Goal: Task Accomplishment & Management: Manage account settings

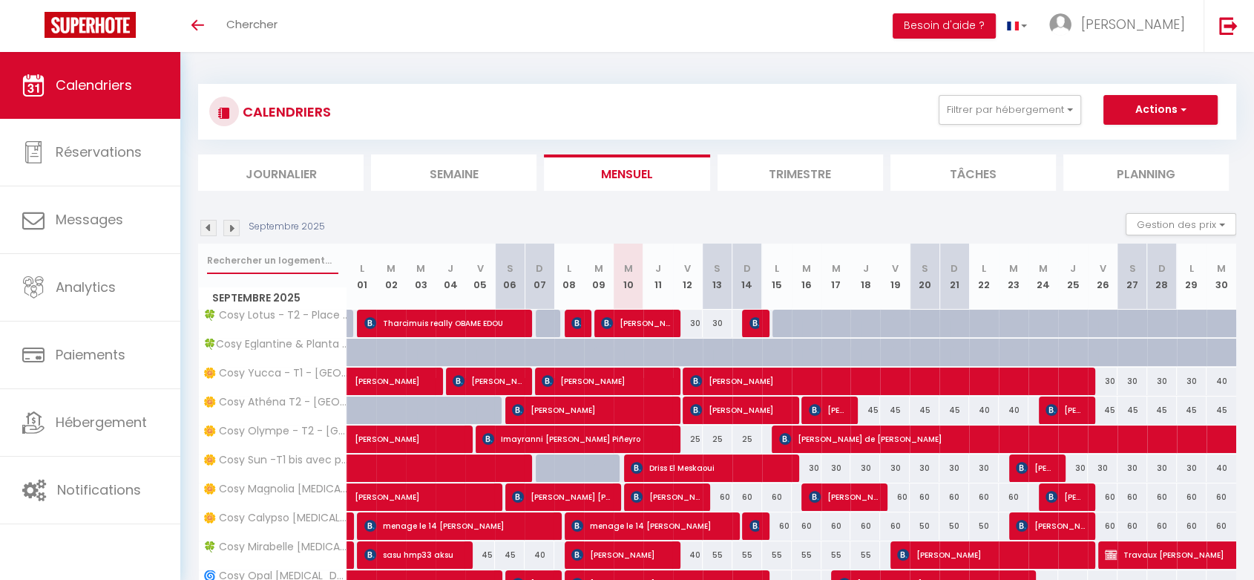
click at [245, 259] on input "text" at bounding box center [272, 260] width 131 height 27
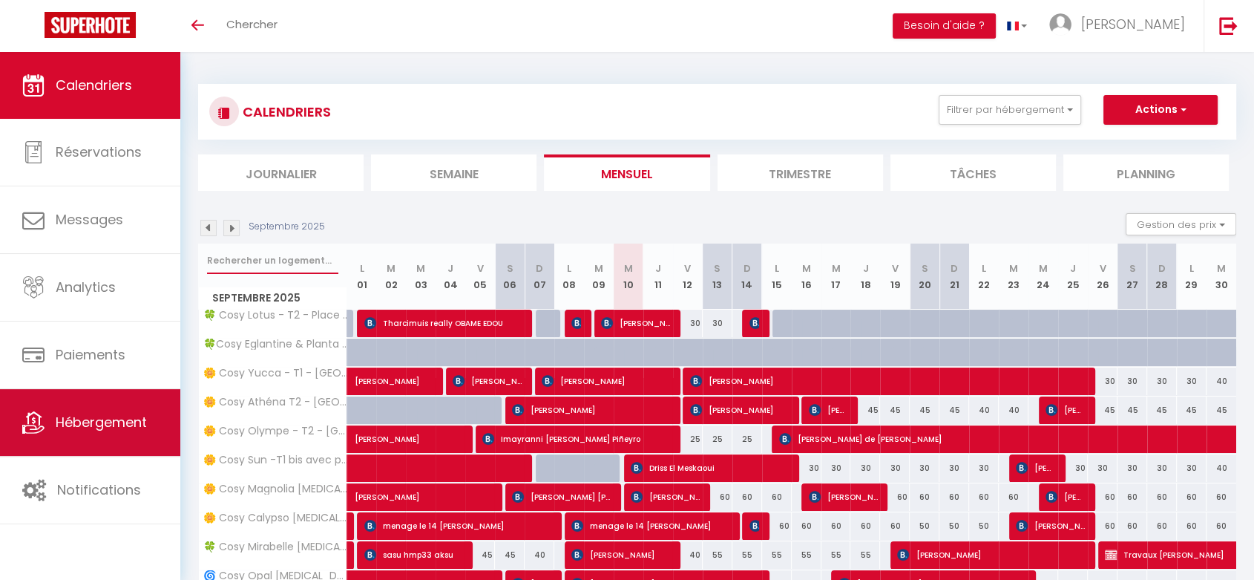
click at [49, 420] on link "Hébergement" at bounding box center [90, 422] width 180 height 67
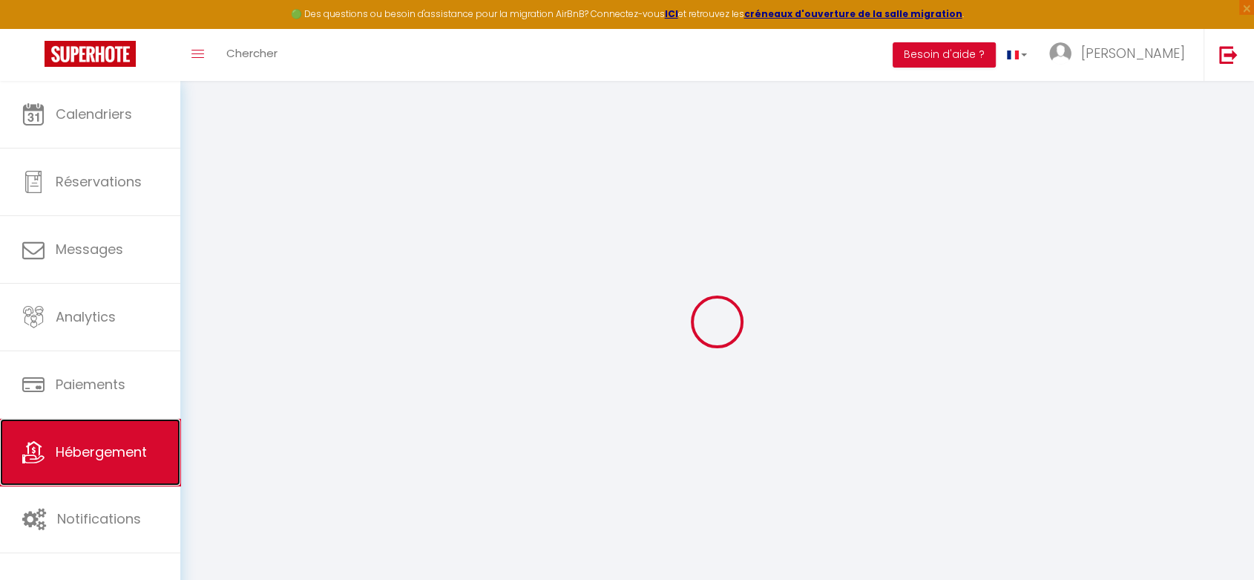
click at [71, 482] on link "Hébergement" at bounding box center [90, 452] width 180 height 67
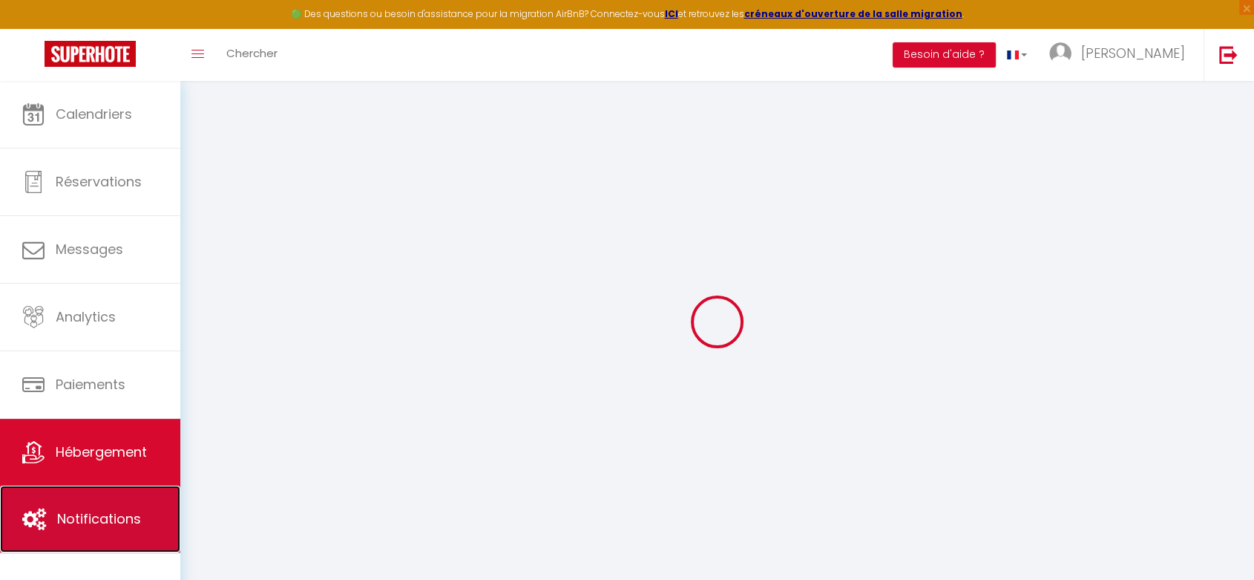
click at [89, 539] on link "Notifications" at bounding box center [90, 518] width 180 height 67
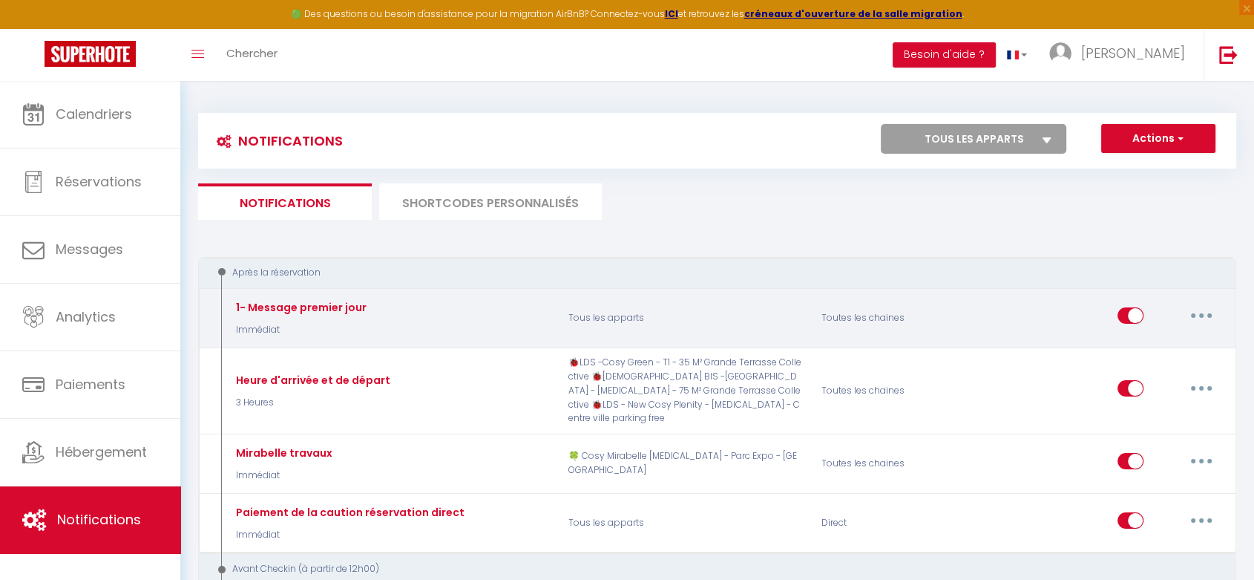
select select
checkbox input "false"
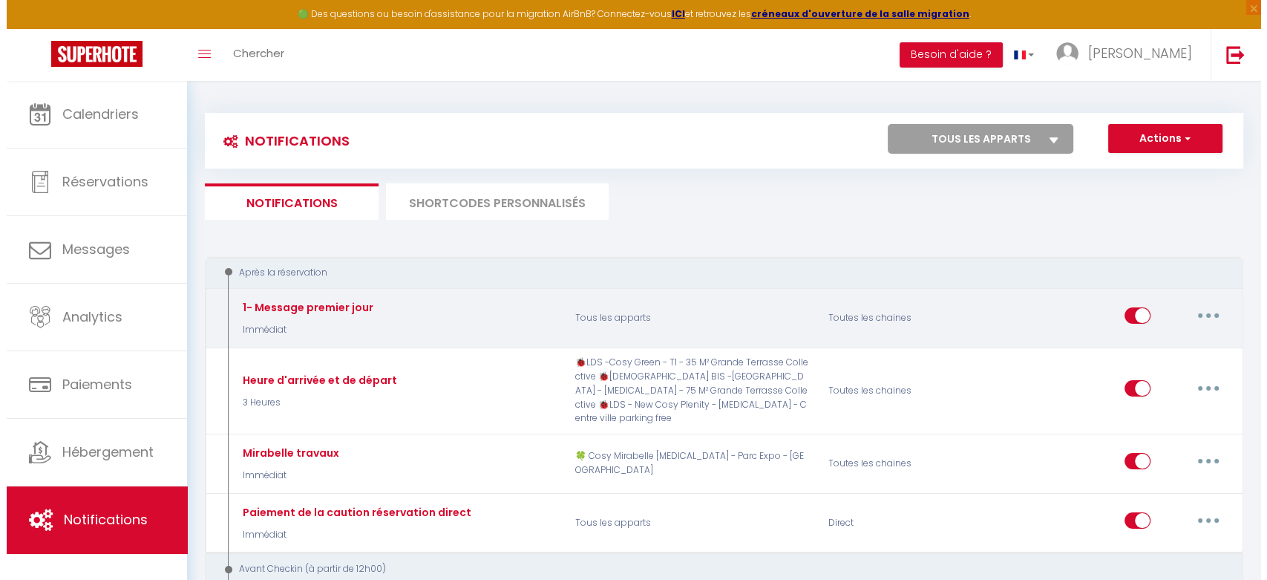
scroll to position [355, 0]
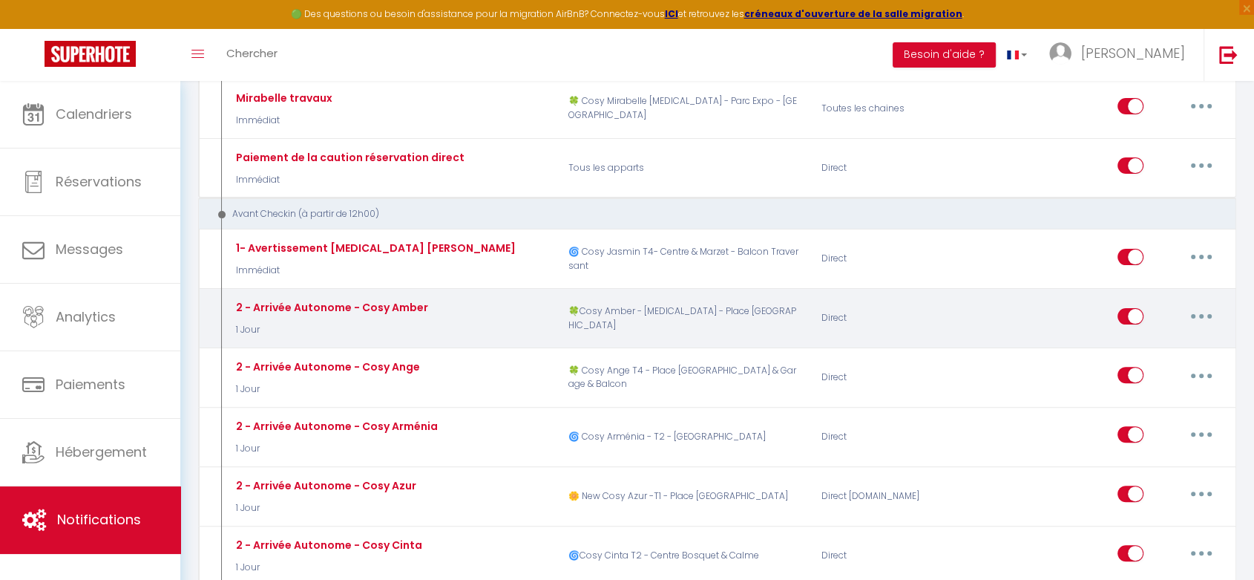
click at [1202, 304] on button "button" at bounding box center [1202, 316] width 42 height 24
click at [1165, 337] on link "Editer" at bounding box center [1163, 349] width 110 height 25
type input "2 - Arrivée Autonome - Cosy Amber"
select select "1 Jour"
select select "if_booking_is_paid"
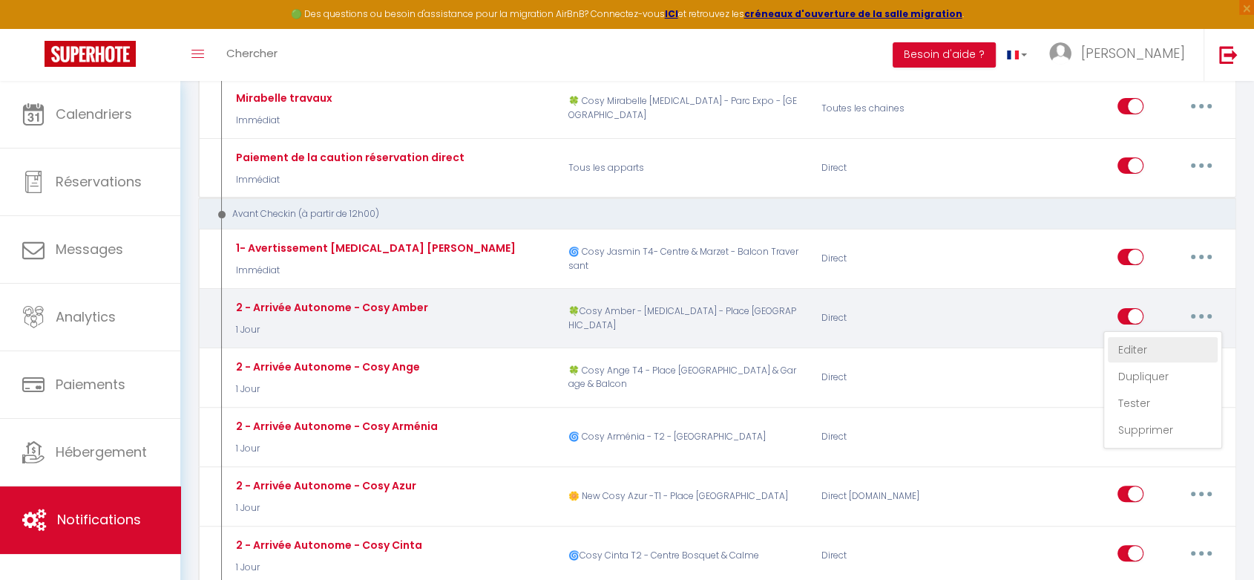
checkbox input "true"
checkbox input "false"
radio input "true"
type input "Protocole d'entrée"
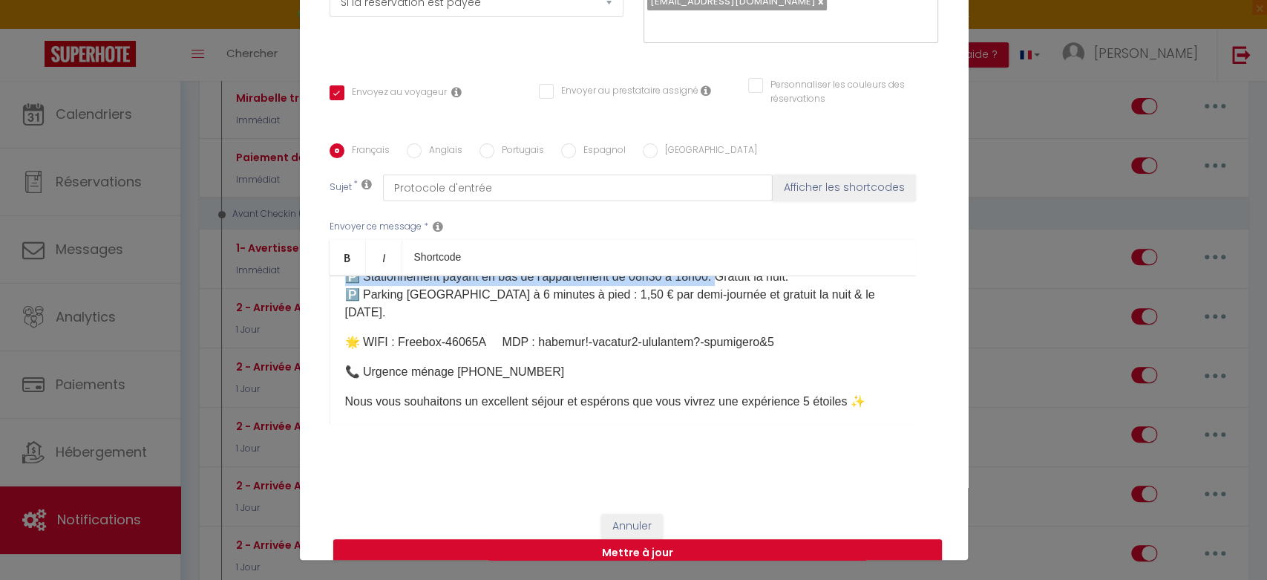
scroll to position [286, 0]
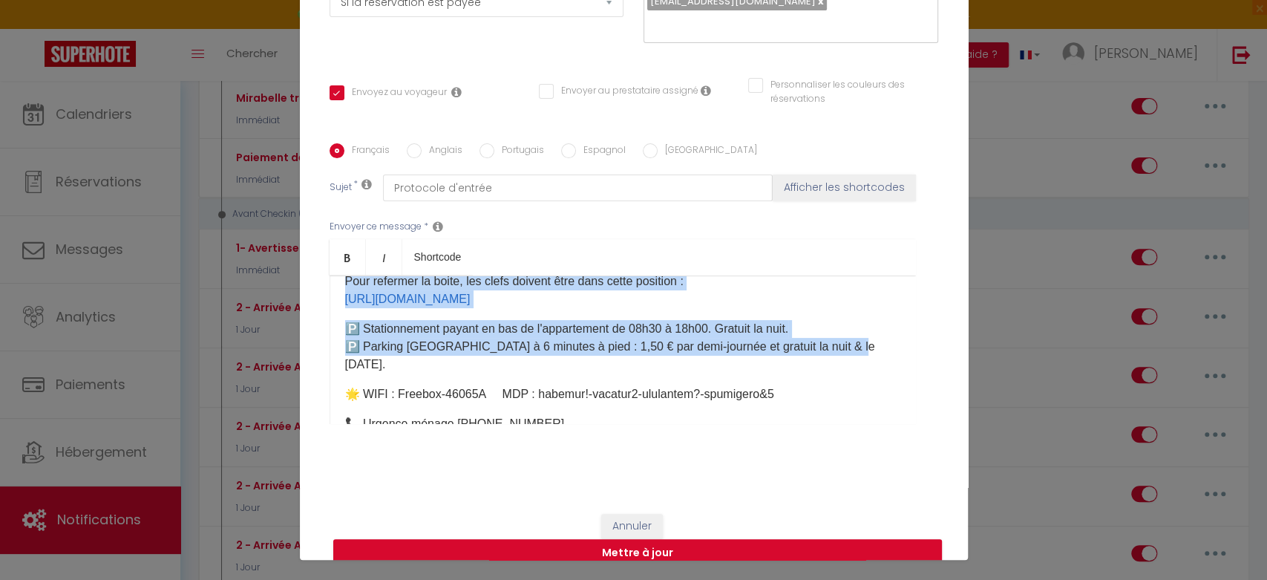
drag, startPoint x: 337, startPoint y: 450, endPoint x: 877, endPoint y: 319, distance: 555.2
click at [877, 319] on div "Bonjour, Votre voyage au [STREET_ADDRESS] approche 🥳​ 🌟​​​​​La boite à clé se t…" at bounding box center [623, 349] width 586 height 148
copy div "Lorem ipsumd si 2 ame co a'Elitse Doeiusm t Inc utlabore 🥳​ 🌟​​​​​Et dolor m al…"
